Goal: Check status: Check status

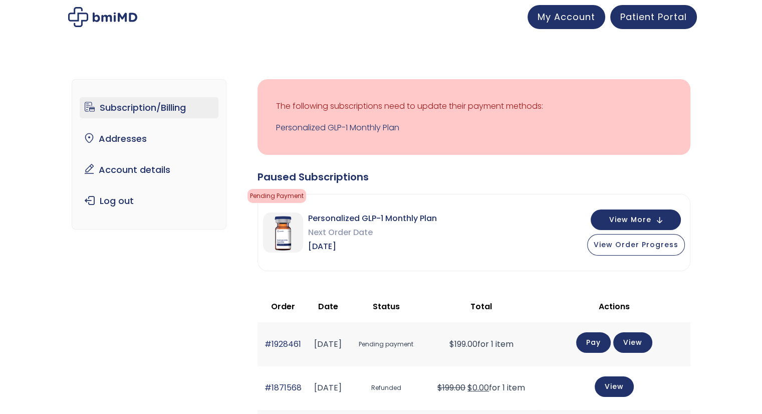
click at [335, 108] on p "The following subscriptions need to update their payment methods:" at bounding box center [474, 106] width 396 height 14
click at [345, 127] on link "Personalized GLP-1 Monthly Plan" at bounding box center [474, 128] width 396 height 14
click at [622, 245] on span "View Order Progress" at bounding box center [635, 243] width 85 height 10
